Goal: Information Seeking & Learning: Learn about a topic

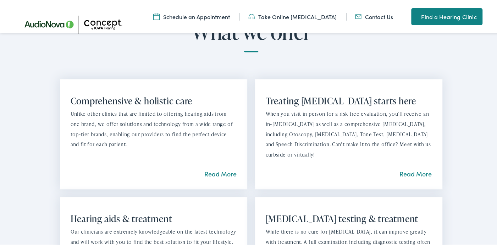
scroll to position [461, 0]
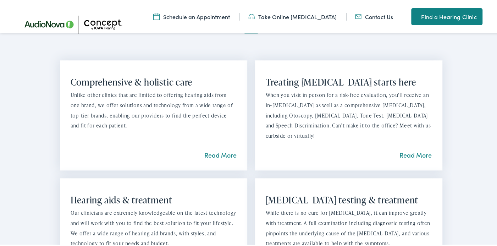
click at [214, 155] on link "Read More" at bounding box center [220, 153] width 32 height 9
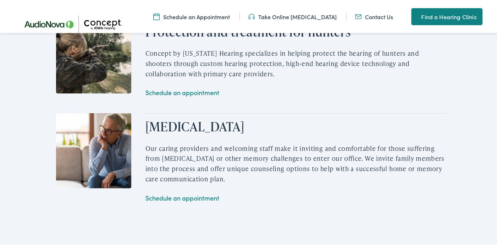
scroll to position [993, 0]
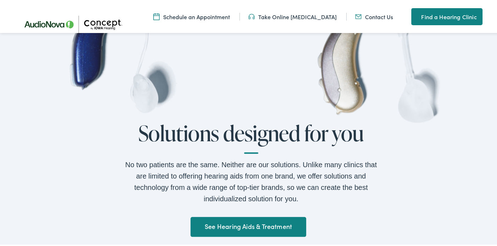
scroll to position [496, 0]
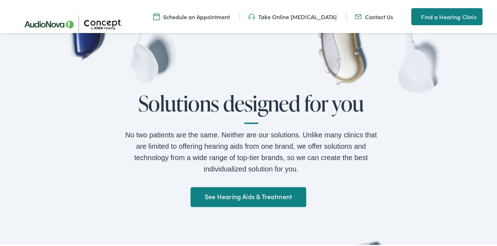
click at [272, 194] on link "See Hearing Aids & Treatment" at bounding box center [247, 196] width 115 height 20
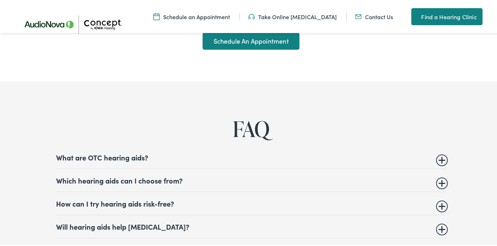
scroll to position [3155, 0]
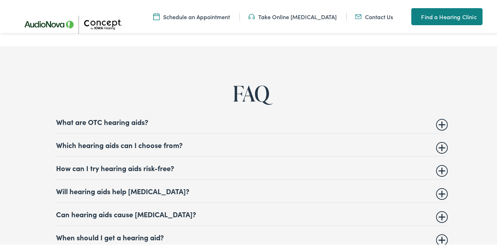
click at [167, 139] on summary "Which hearing aids can I choose from?" at bounding box center [251, 143] width 390 height 9
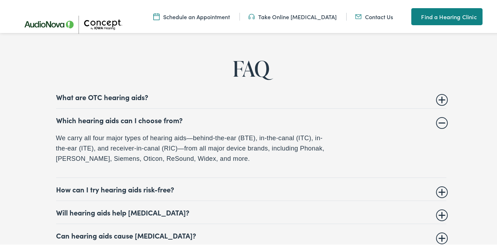
scroll to position [3191, 0]
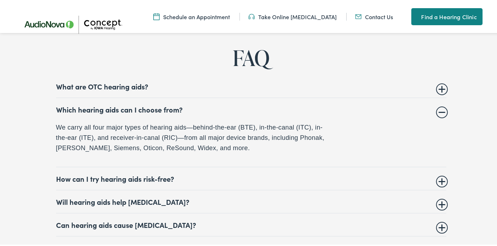
click at [168, 173] on summary "How can I try hearing aids risk-free?" at bounding box center [251, 177] width 390 height 9
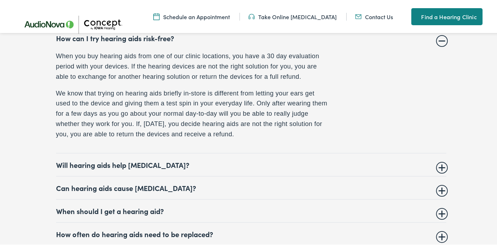
scroll to position [3297, 0]
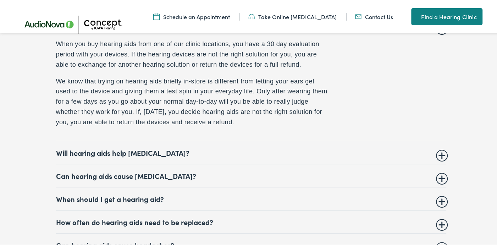
click at [198, 216] on summary "How often do hearing aids need to be replaced?" at bounding box center [251, 220] width 390 height 9
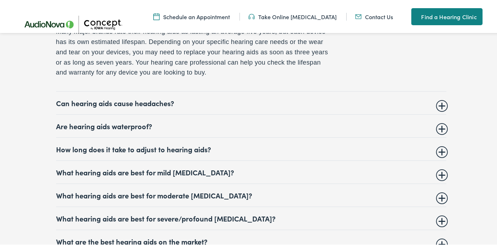
scroll to position [3403, 0]
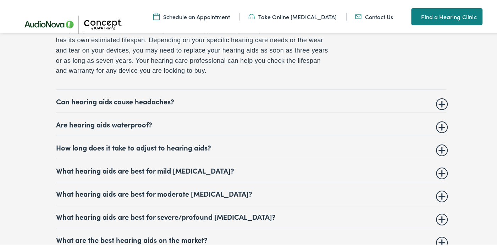
click at [173, 165] on summary "What hearing aids are best for mild hearing loss?" at bounding box center [251, 169] width 390 height 9
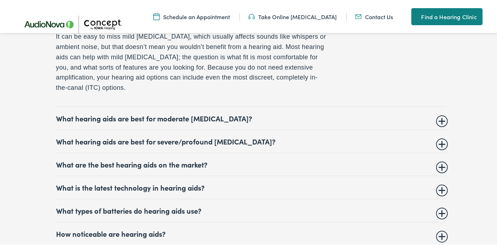
scroll to position [3501, 0]
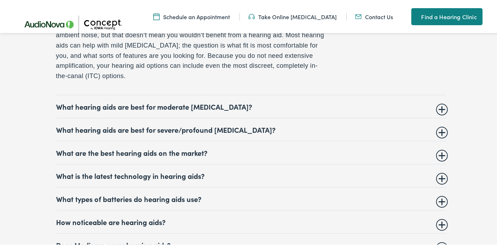
click at [193, 147] on summary "What are the best hearing aids on the market?" at bounding box center [251, 151] width 390 height 9
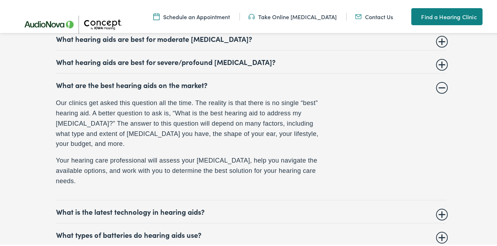
click at [163, 206] on summary "What is the latest technology in hearing aids?" at bounding box center [251, 210] width 390 height 9
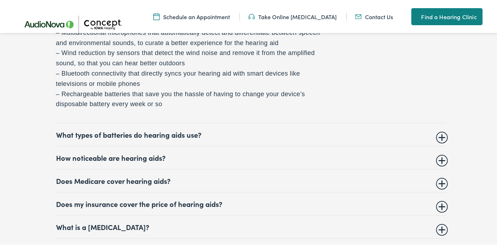
scroll to position [3634, 0]
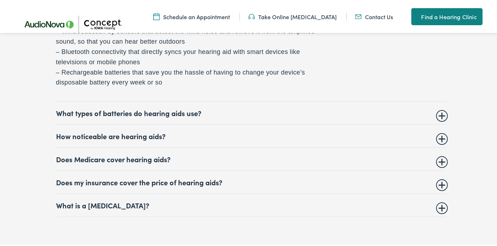
click at [122, 200] on summary "What is a hearing test?" at bounding box center [251, 204] width 390 height 9
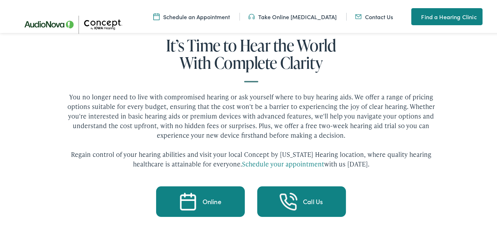
scroll to position [3908, 0]
